Goal: Information Seeking & Learning: Learn about a topic

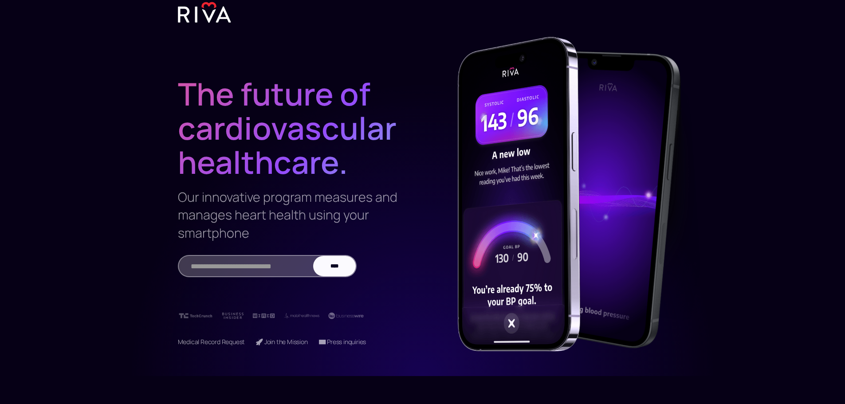
scroll to position [54, 0]
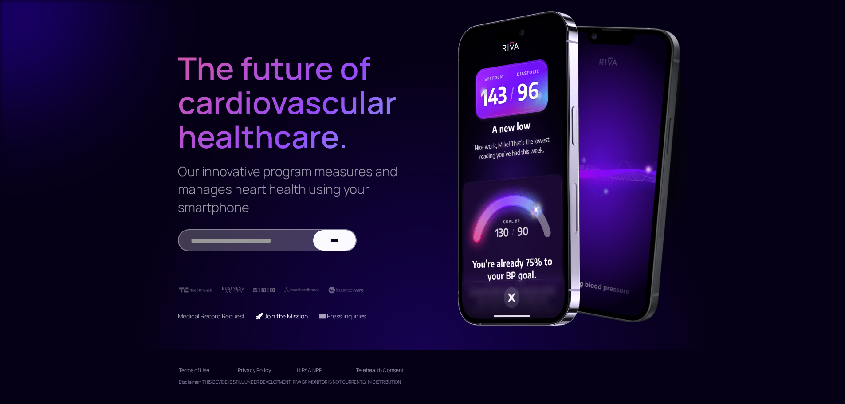
click at [289, 318] on link "🚀 Join the Mission" at bounding box center [282, 316] width 52 height 8
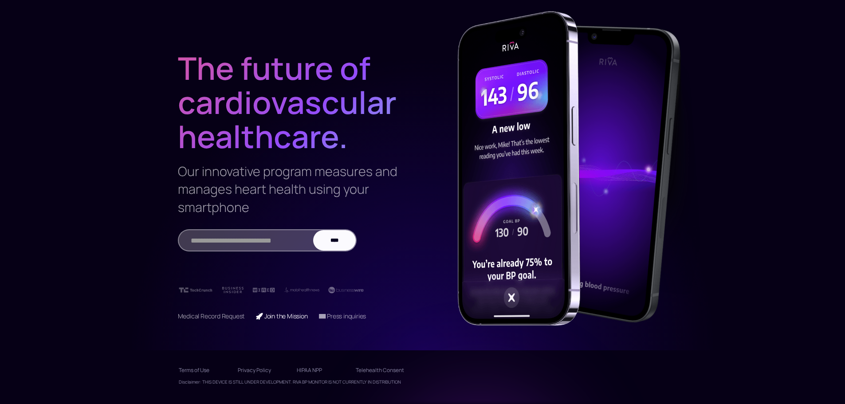
click at [284, 314] on link "🚀 Join the Mission" at bounding box center [282, 316] width 52 height 8
